Goal: Task Accomplishment & Management: Use online tool/utility

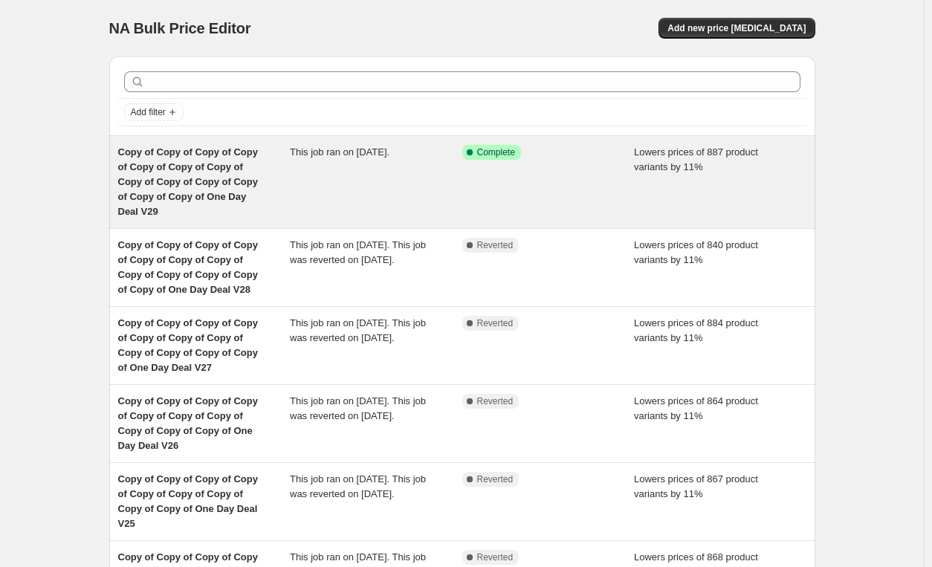
click at [130, 197] on span "Copy of Copy of Copy of Copy of Copy of Copy of Copy of Copy of Copy of Copy of…" at bounding box center [188, 181] width 140 height 71
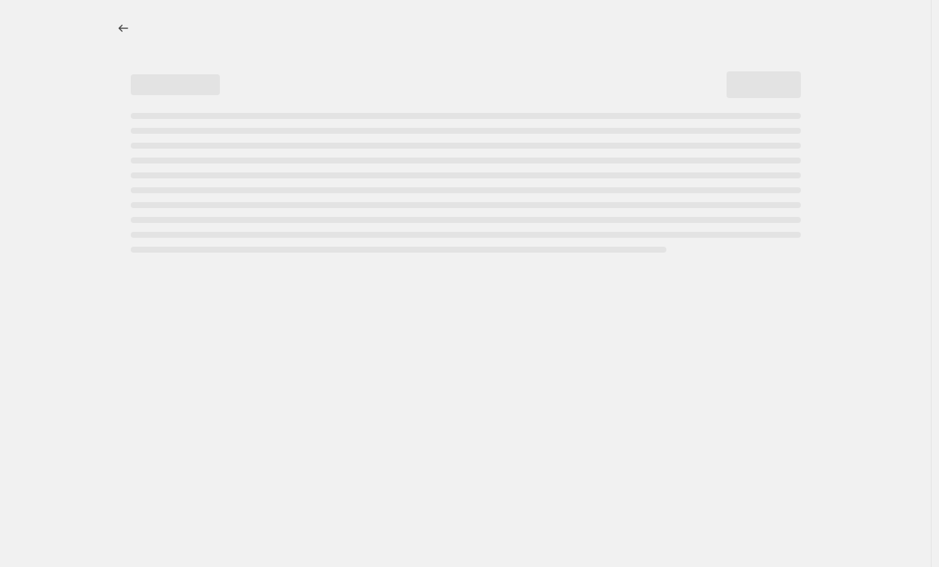
select select "percentage"
select select "pp"
select select "tag"
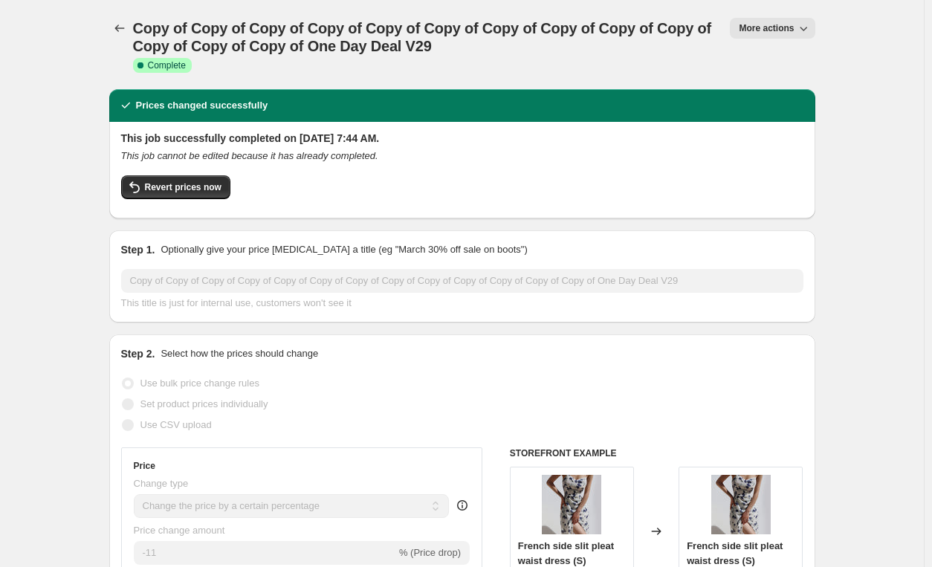
click at [769, 31] on span "More actions" at bounding box center [766, 28] width 55 height 12
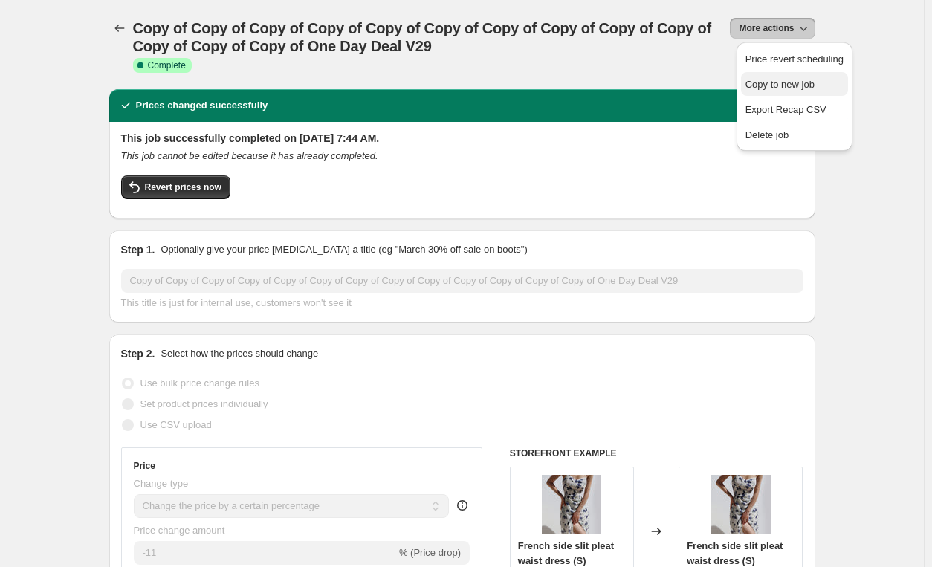
click at [774, 89] on span "Copy to new job" at bounding box center [779, 84] width 69 height 11
select select "percentage"
select select "pp"
select select "tag"
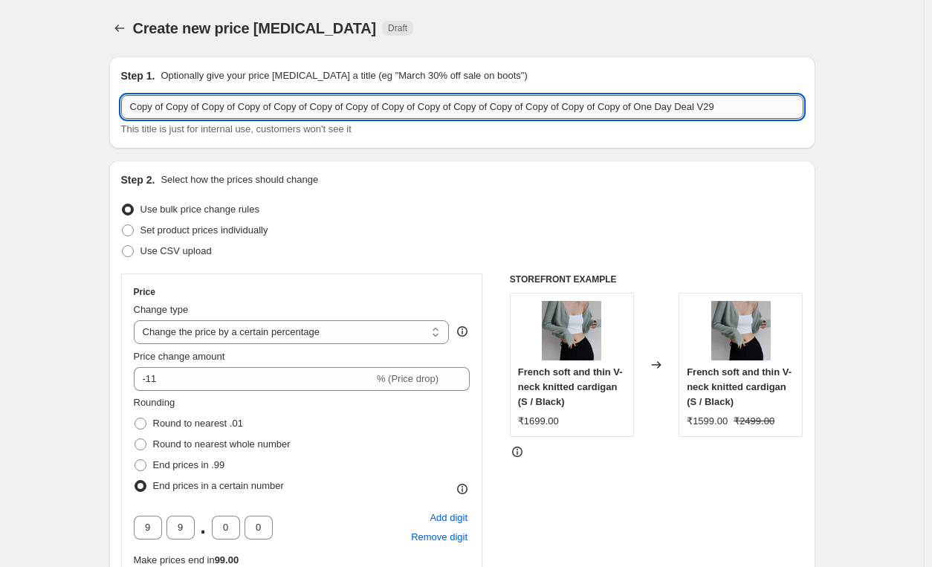
click at [730, 106] on input "Copy of Copy of Copy of Copy of Copy of Copy of Copy of Copy of Copy of Copy of…" at bounding box center [462, 107] width 682 height 24
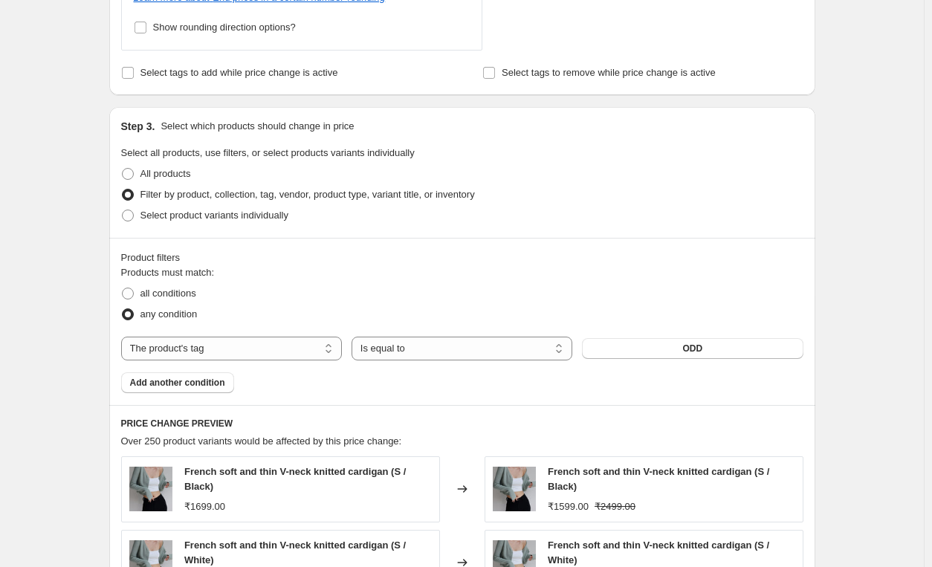
scroll to position [1483, 0]
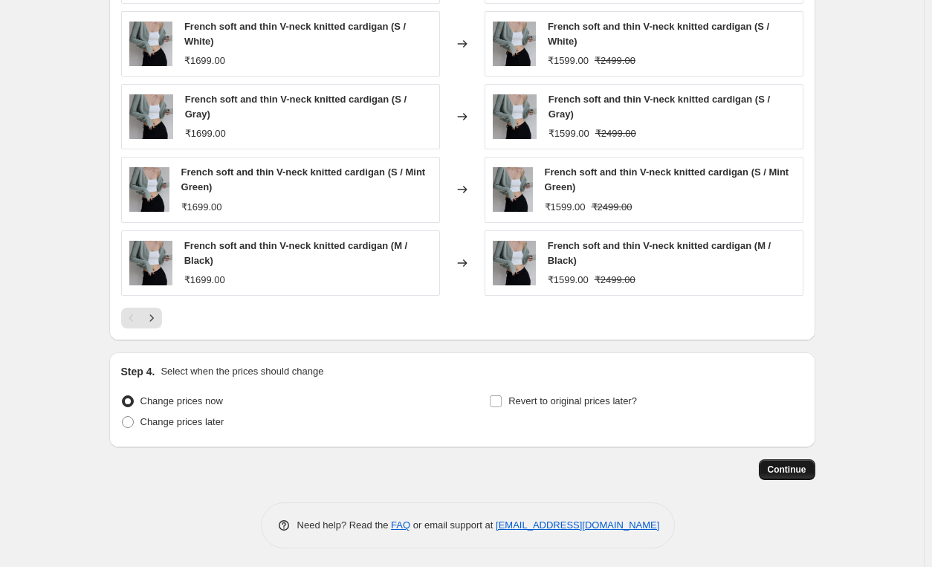
type input "Copy of Copy of Copy of Copy of Copy of Copy of Copy of Copy of Copy of Copy of…"
click at [795, 464] on span "Continue" at bounding box center [787, 470] width 39 height 12
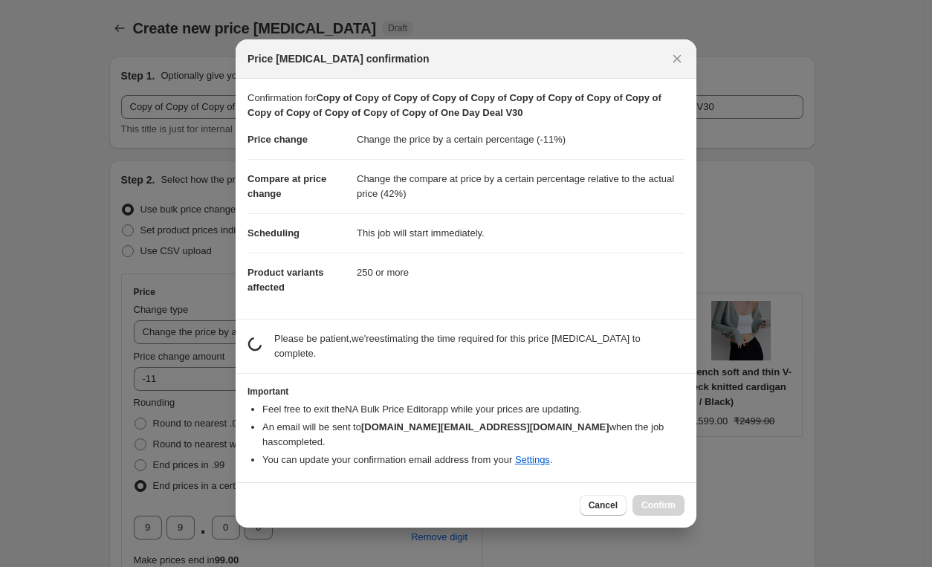
scroll to position [0, 0]
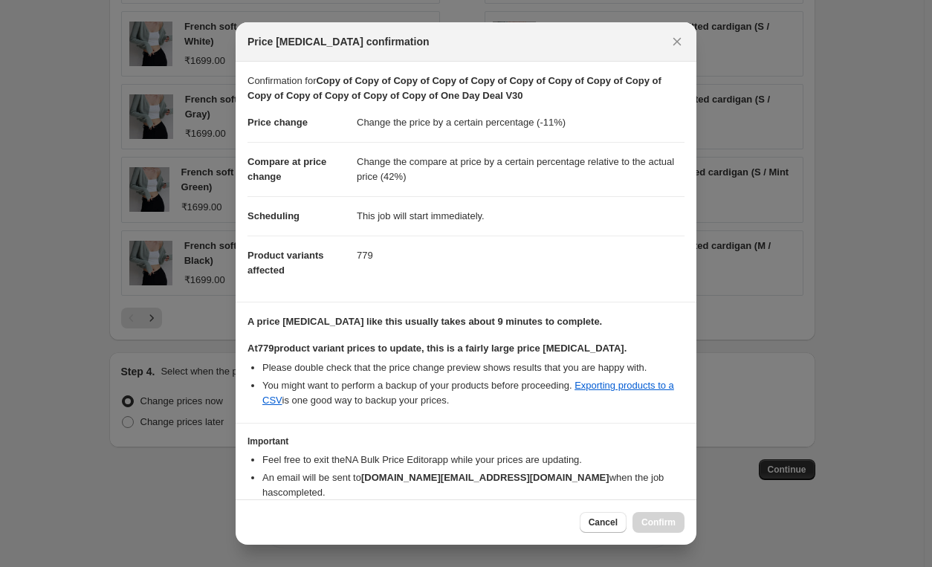
click at [306, 106] on dt "Price change" at bounding box center [301, 122] width 109 height 39
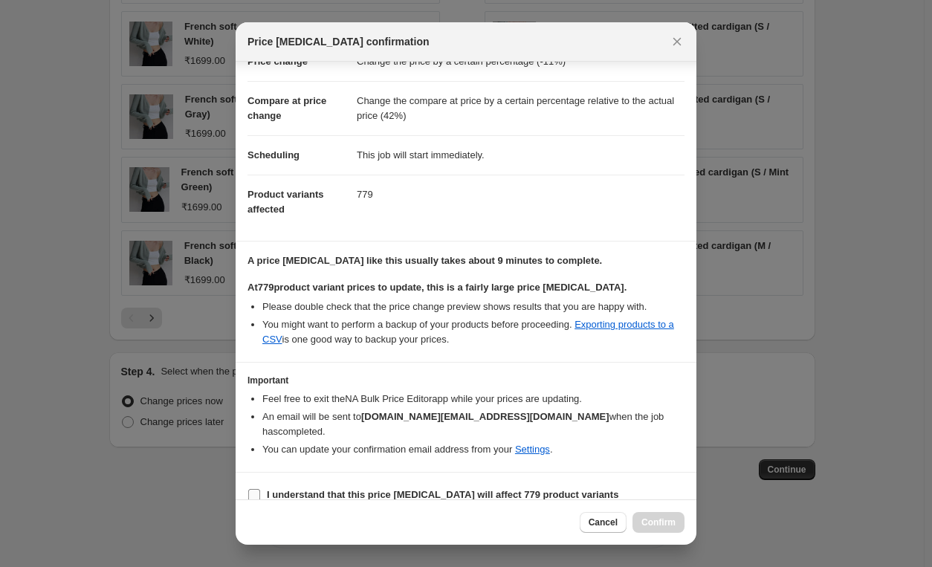
click at [330, 489] on b "I understand that this price change job will affect 779 product variants" at bounding box center [443, 494] width 352 height 11
click at [260, 489] on input "I understand that this price change job will affect 779 product variants" at bounding box center [254, 495] width 12 height 12
checkbox input "true"
click at [670, 518] on span "Confirm" at bounding box center [658, 523] width 34 height 12
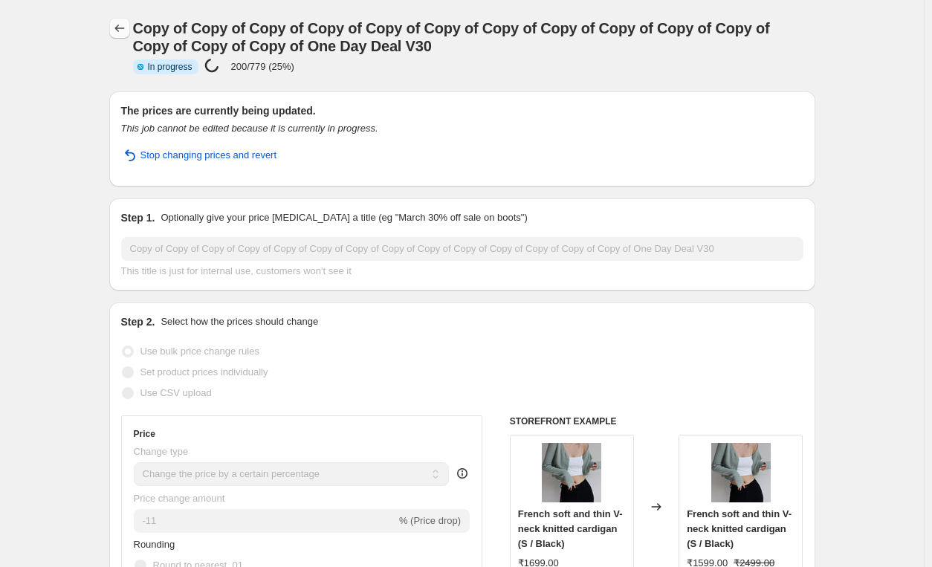
click at [116, 32] on icon "Price change jobs" at bounding box center [119, 28] width 15 height 15
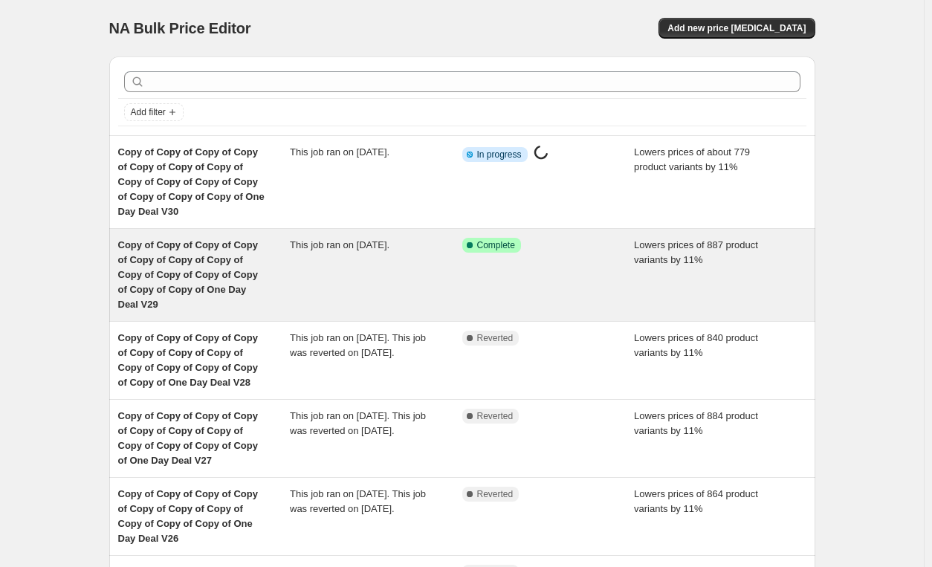
drag, startPoint x: 358, startPoint y: 224, endPoint x: 372, endPoint y: 253, distance: 31.9
click at [372, 253] on ul "Copy of Copy of Copy of Copy of Copy of Copy of Copy of Copy of Copy of Copy of…" at bounding box center [462, 503] width 706 height 736
click at [372, 253] on div "This job ran on September 17, 2025." at bounding box center [376, 275] width 172 height 74
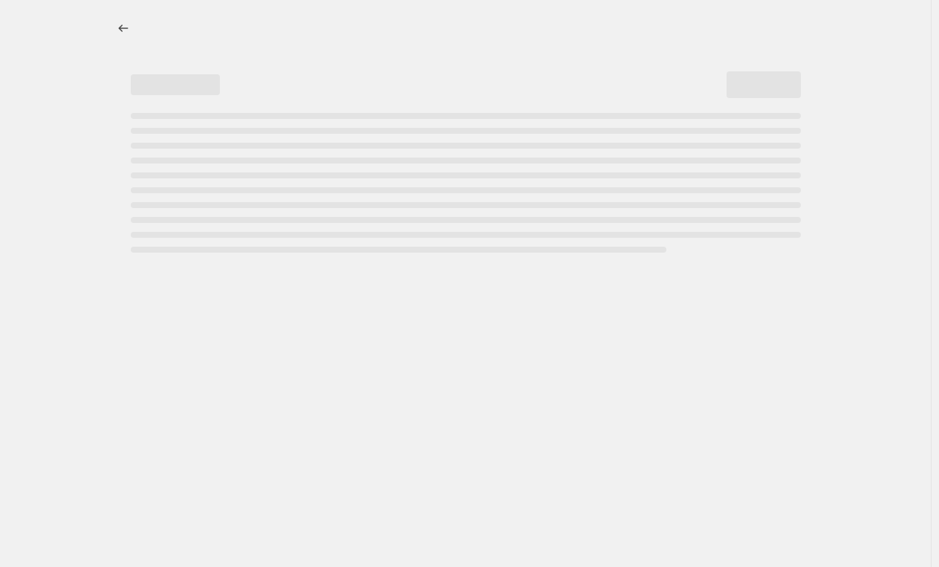
select select "percentage"
select select "pp"
select select "tag"
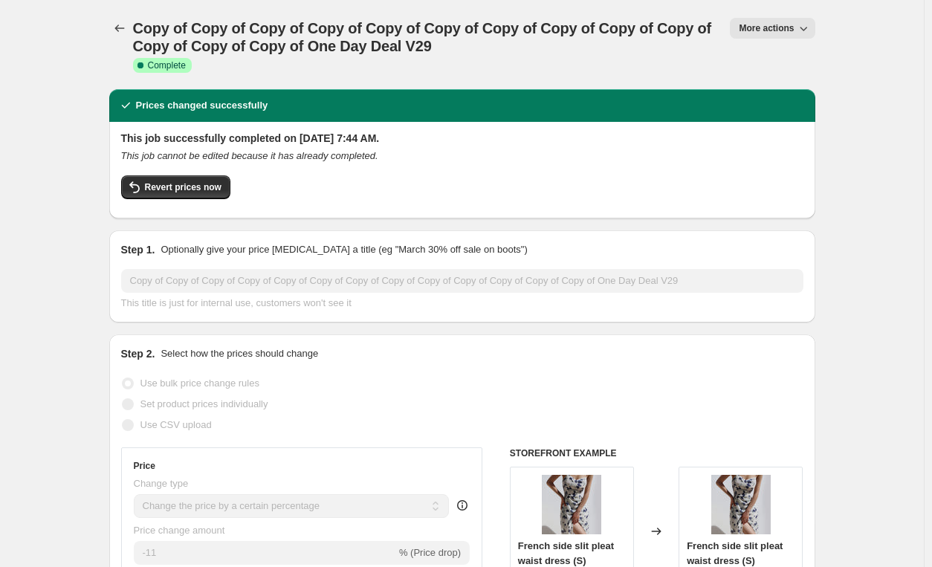
click at [174, 184] on span "Revert prices now" at bounding box center [183, 187] width 77 height 12
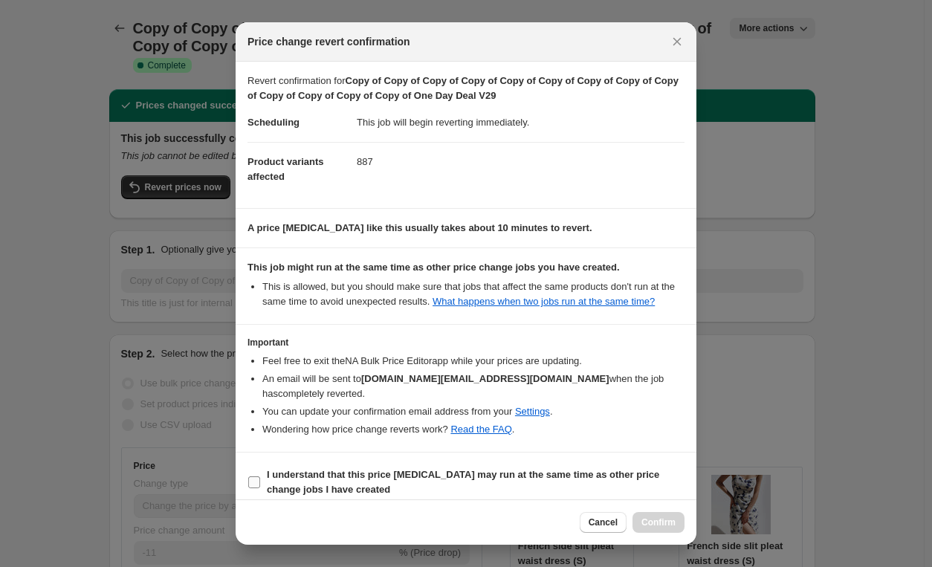
click at [292, 469] on b "I understand that this price change job may run at the same time as other price…" at bounding box center [463, 482] width 392 height 26
click at [260, 476] on input "I understand that this price change job may run at the same time as other price…" at bounding box center [254, 482] width 12 height 12
checkbox input "true"
click at [670, 513] on button "Confirm" at bounding box center [658, 522] width 52 height 21
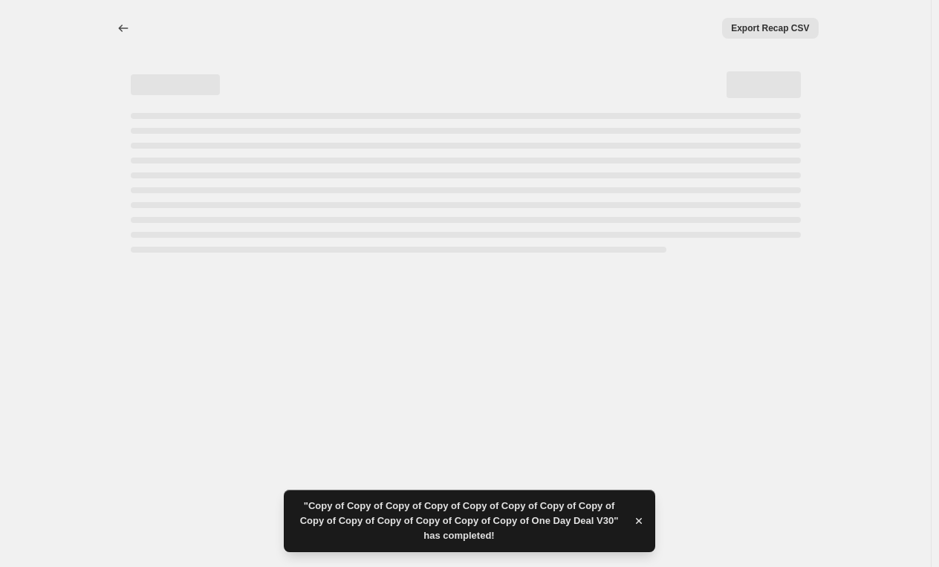
select select "percentage"
select select "pp"
select select "tag"
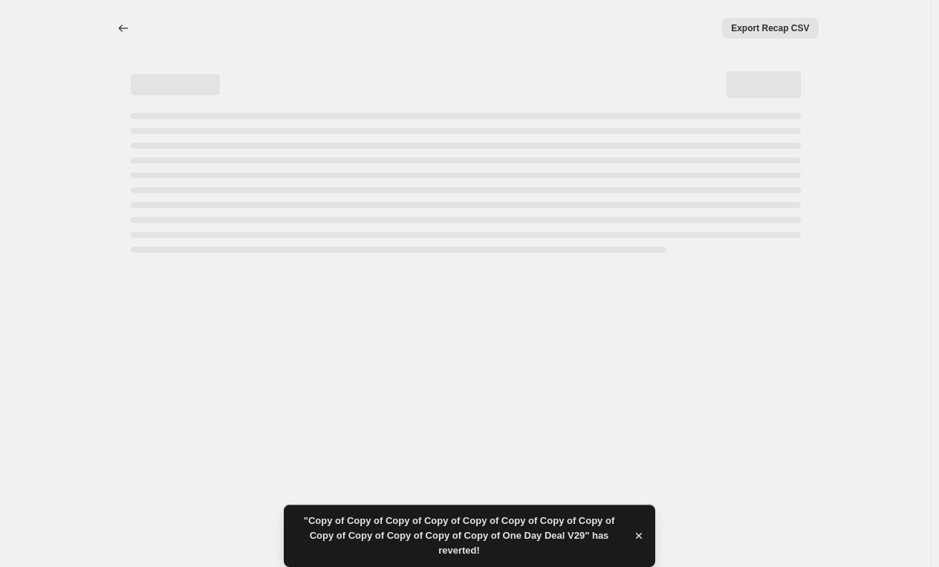
select select "percentage"
select select "pp"
select select "tag"
